Goal: Feedback & Contribution: Leave review/rating

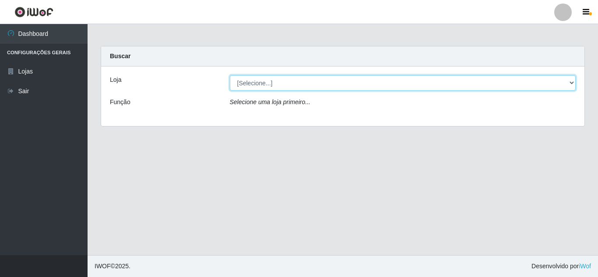
click at [377, 86] on select "[Selecione...] Rede Compras Supermercados - LOJA 5" at bounding box center [403, 82] width 346 height 15
select select "397"
click at [230, 75] on select "[Selecione...] Rede Compras Supermercados - LOJA 5" at bounding box center [403, 82] width 346 height 15
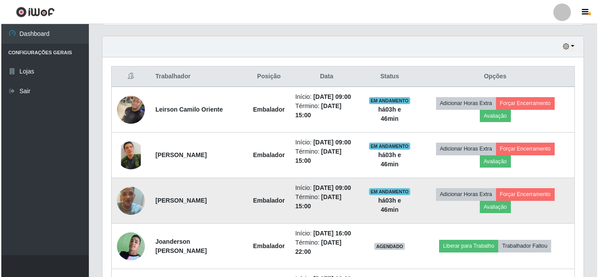
scroll to position [306, 0]
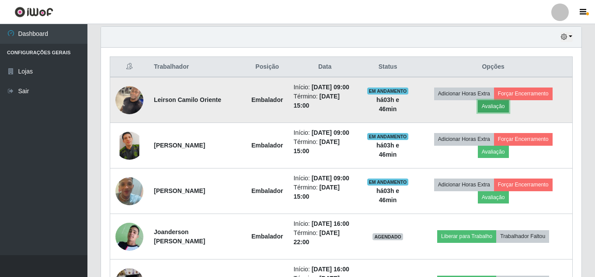
click at [498, 108] on button "Avaliação" at bounding box center [493, 106] width 31 height 12
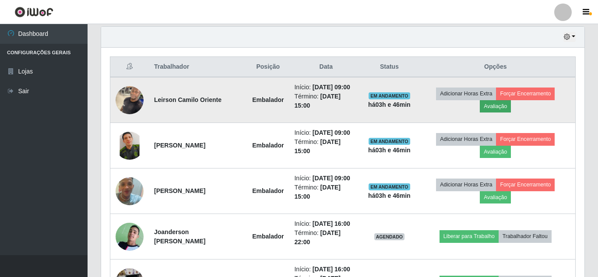
scroll to position [182, 476]
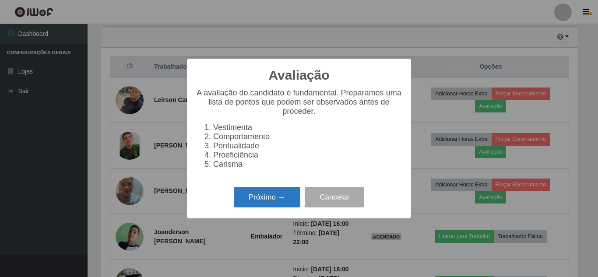
click at [266, 197] on button "Próximo →" at bounding box center [267, 197] width 66 height 21
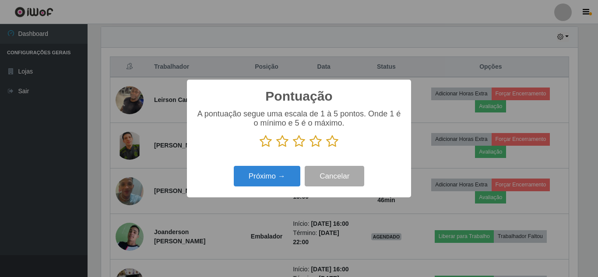
drag, startPoint x: 331, startPoint y: 140, endPoint x: 290, endPoint y: 167, distance: 48.8
click at [328, 142] on icon at bounding box center [332, 141] width 12 height 13
click at [326, 148] on input "radio" at bounding box center [326, 148] width 0 height 0
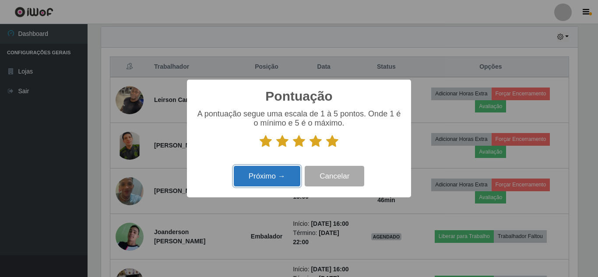
click at [288, 168] on button "Próximo →" at bounding box center [267, 176] width 66 height 21
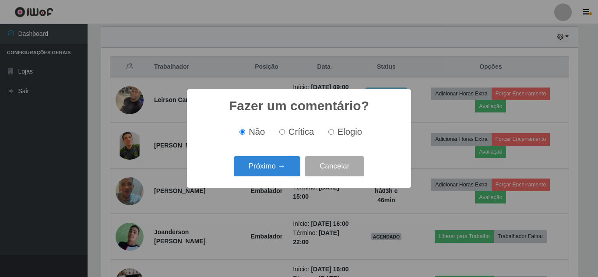
click at [288, 168] on button "Próximo →" at bounding box center [267, 166] width 66 height 21
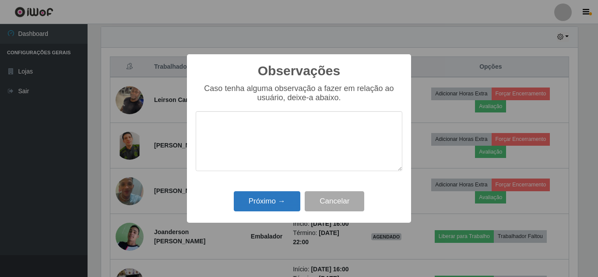
click at [286, 192] on div "Próximo → Cancelar" at bounding box center [299, 201] width 206 height 25
drag, startPoint x: 284, startPoint y: 200, endPoint x: 356, endPoint y: 186, distance: 72.6
click at [289, 200] on button "Próximo →" at bounding box center [267, 201] width 66 height 21
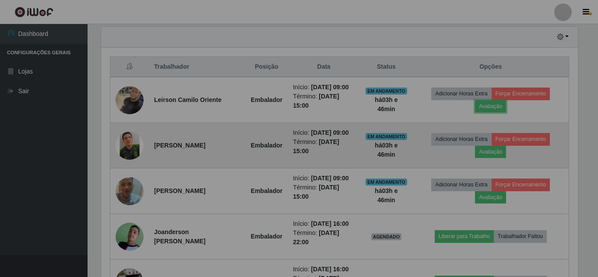
scroll to position [182, 481]
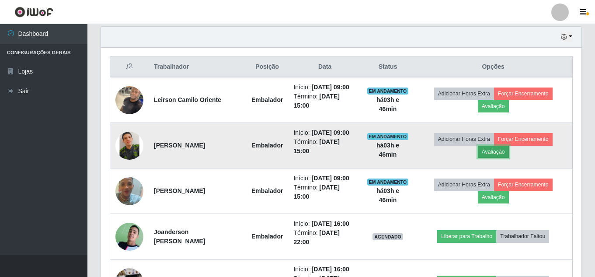
click at [503, 158] on button "Avaliação" at bounding box center [493, 152] width 31 height 12
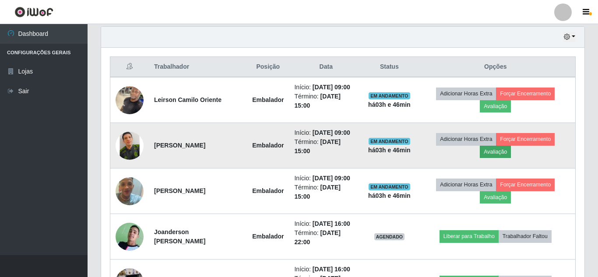
scroll to position [182, 476]
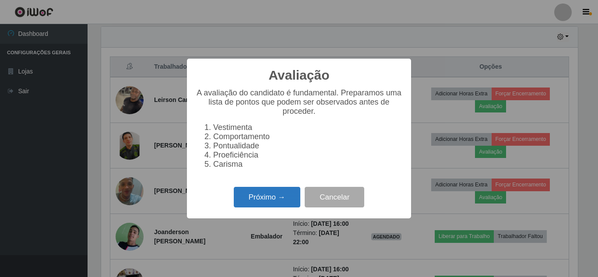
click at [277, 196] on button "Próximo →" at bounding box center [267, 197] width 66 height 21
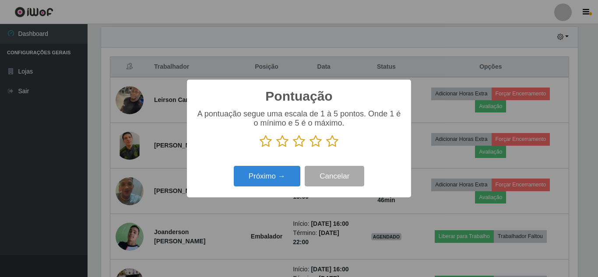
click at [328, 144] on icon at bounding box center [332, 141] width 12 height 13
click at [326, 148] on input "radio" at bounding box center [326, 148] width 0 height 0
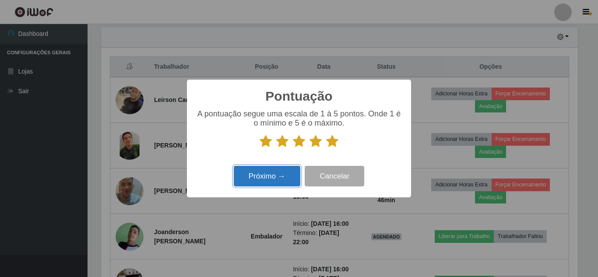
click at [281, 169] on button "Próximo →" at bounding box center [267, 176] width 66 height 21
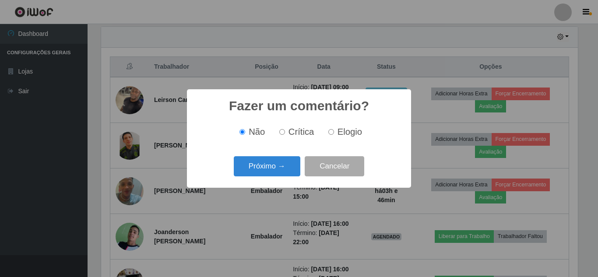
click at [281, 169] on button "Próximo →" at bounding box center [267, 166] width 66 height 21
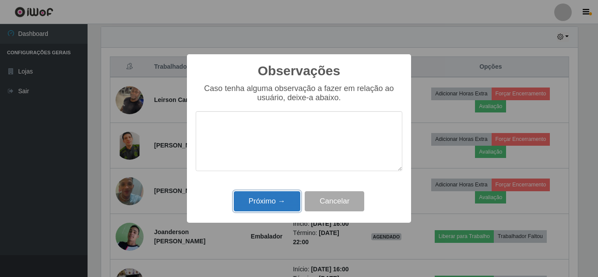
click at [284, 199] on button "Próximo →" at bounding box center [267, 201] width 66 height 21
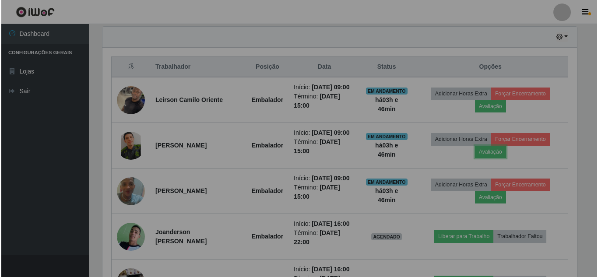
scroll to position [182, 481]
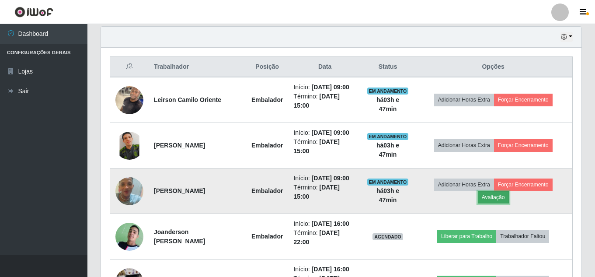
click at [498, 203] on button "Avaliação" at bounding box center [493, 197] width 31 height 12
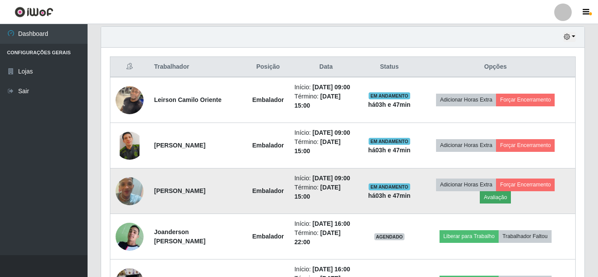
scroll to position [182, 476]
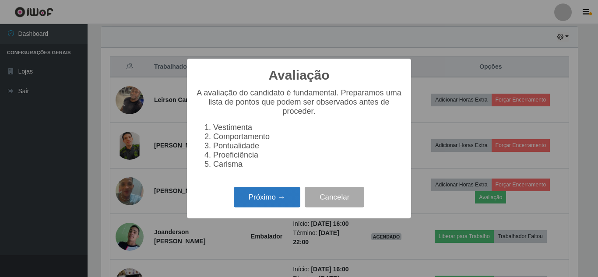
click at [255, 198] on button "Próximo →" at bounding box center [267, 197] width 66 height 21
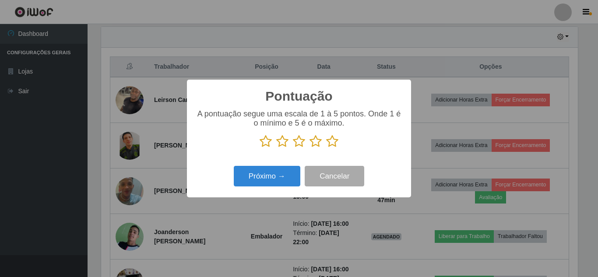
scroll to position [437286, 436991]
drag, startPoint x: 334, startPoint y: 141, endPoint x: 287, endPoint y: 168, distance: 54.5
click at [332, 143] on icon at bounding box center [332, 141] width 12 height 13
click at [326, 148] on input "radio" at bounding box center [326, 148] width 0 height 0
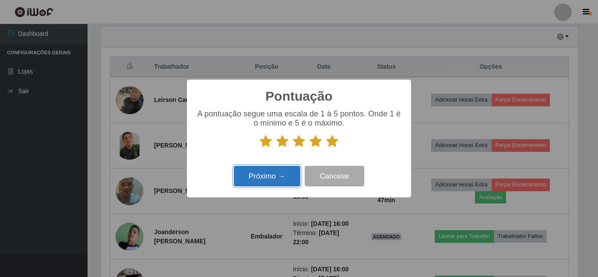
click at [283, 171] on button "Próximo →" at bounding box center [267, 176] width 66 height 21
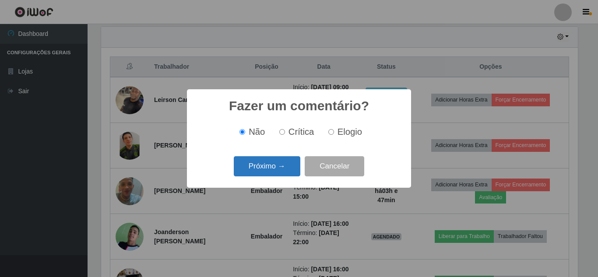
click at [282, 171] on button "Próximo →" at bounding box center [267, 166] width 66 height 21
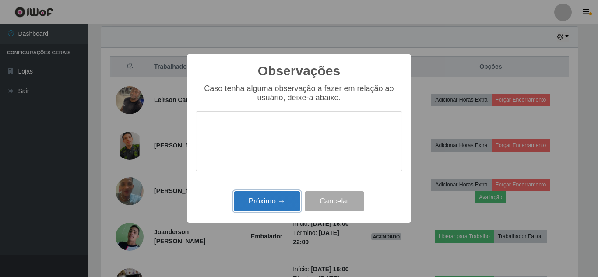
click at [277, 200] on button "Próximo →" at bounding box center [267, 201] width 66 height 21
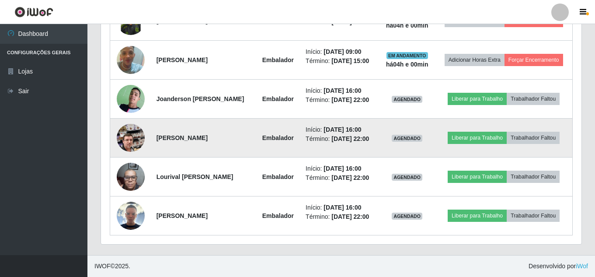
scroll to position [467, 0]
